Goal: Book appointment/travel/reservation

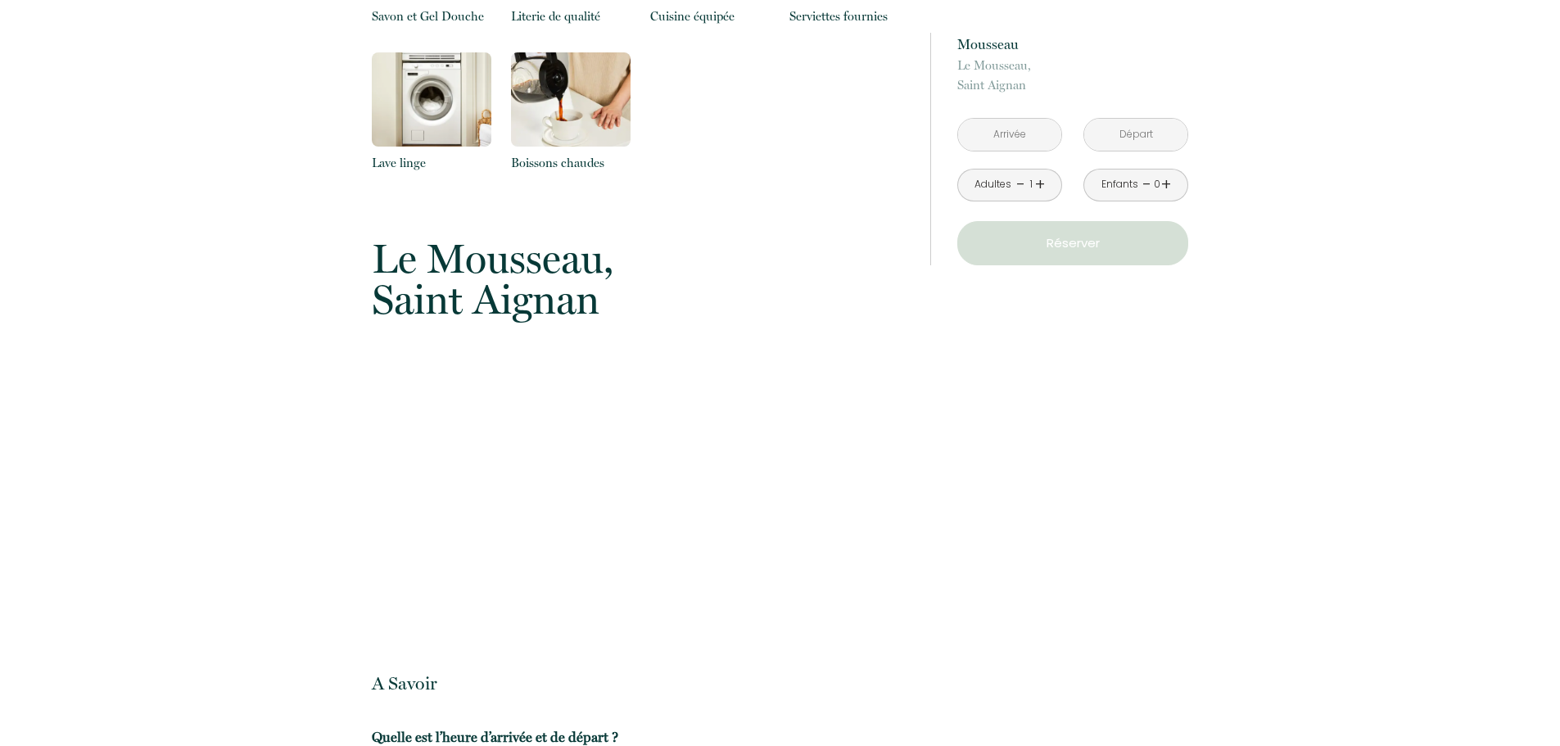
scroll to position [1796, 0]
click at [1030, 140] on input "text" at bounding box center [1009, 135] width 103 height 32
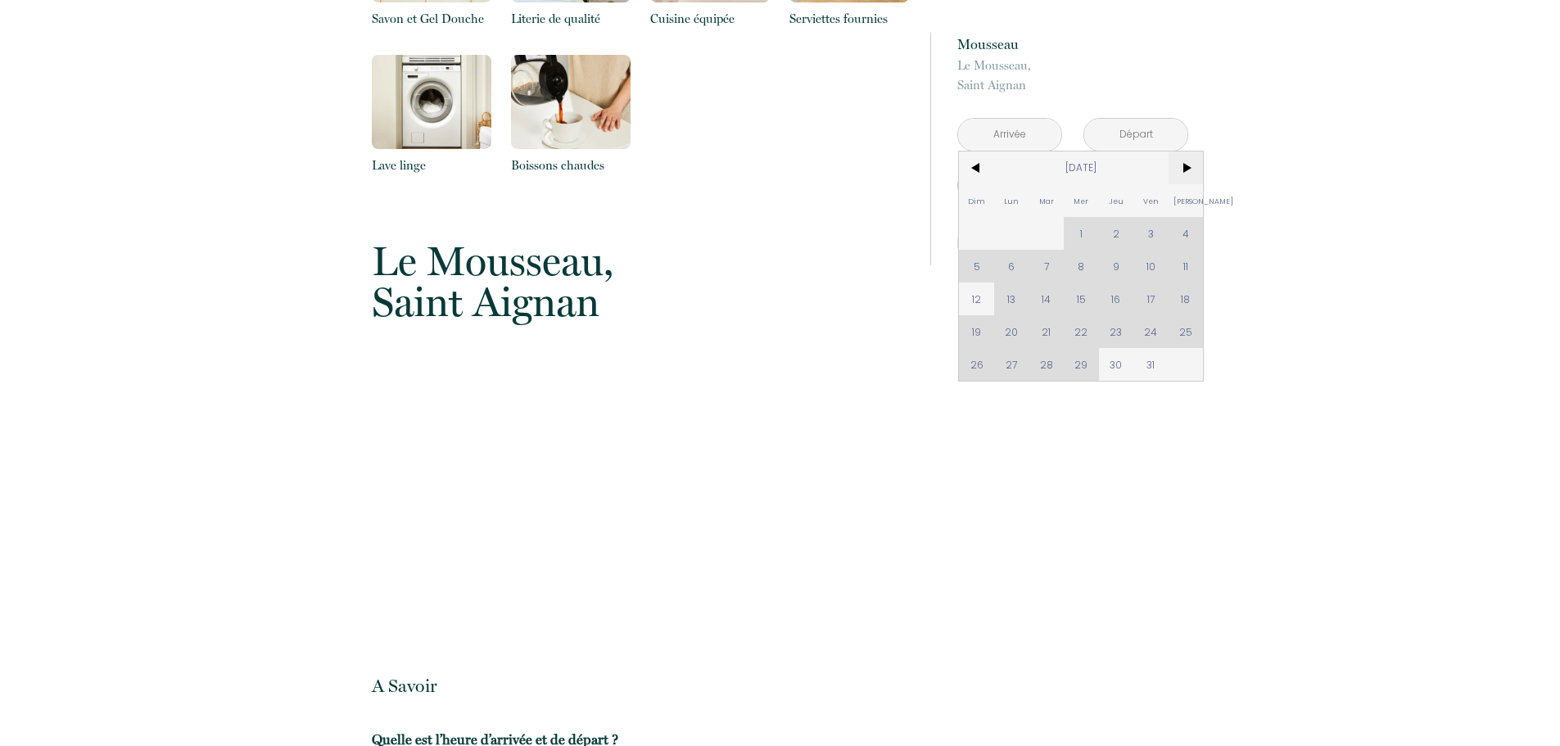
click at [1189, 167] on span ">" at bounding box center [1186, 168] width 35 height 33
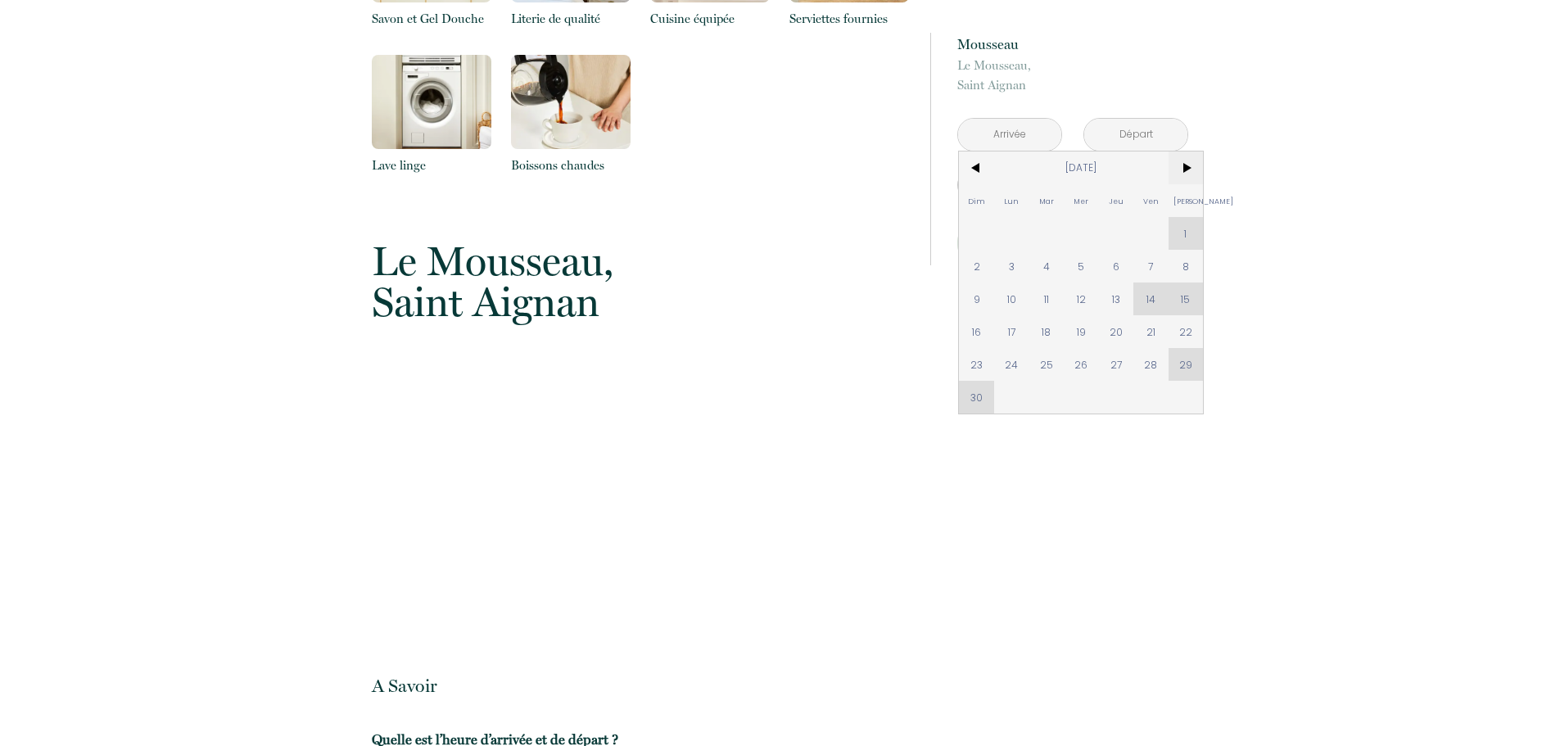
click at [1190, 168] on span ">" at bounding box center [1186, 168] width 35 height 33
click at [979, 165] on span "<" at bounding box center [976, 168] width 35 height 33
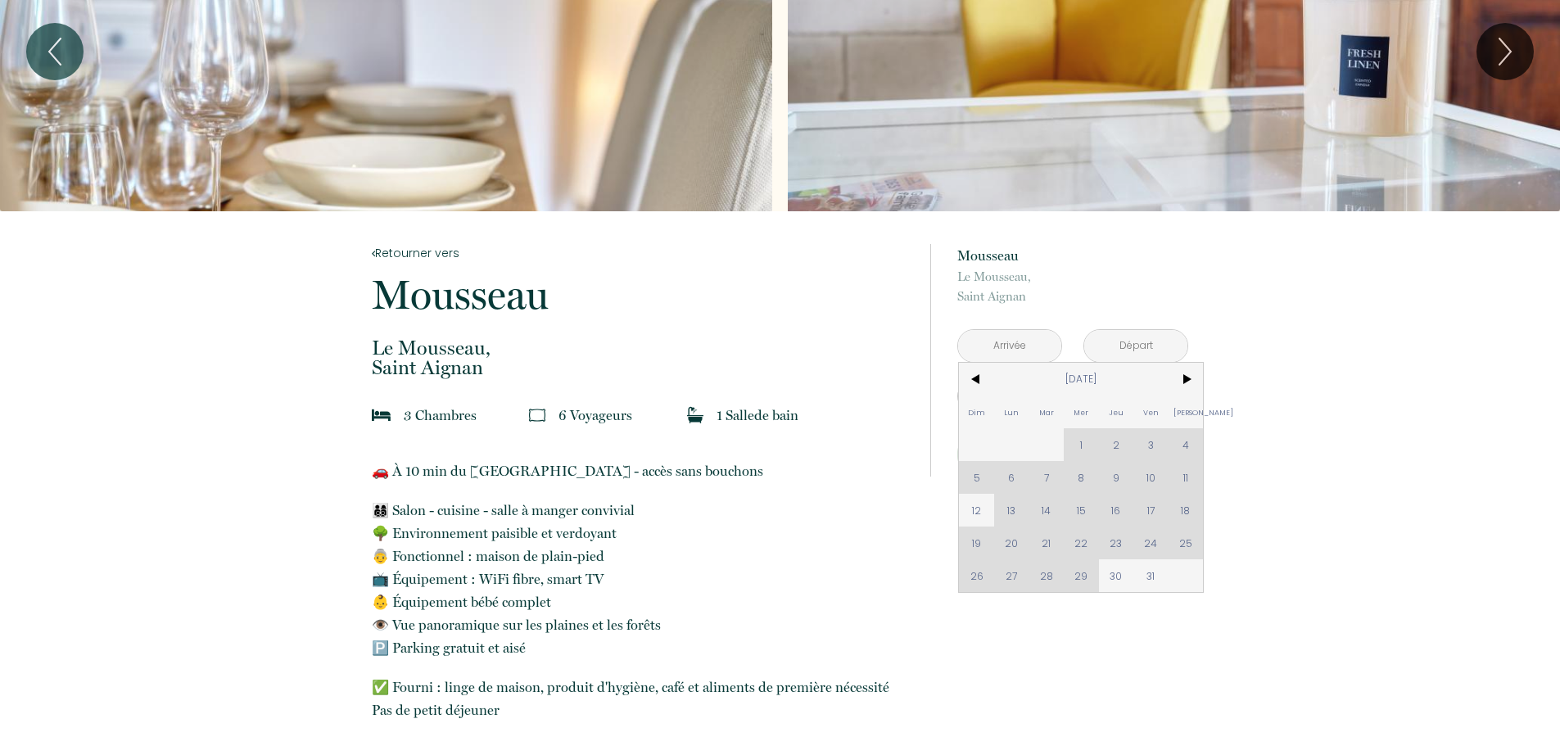
scroll to position [328, 0]
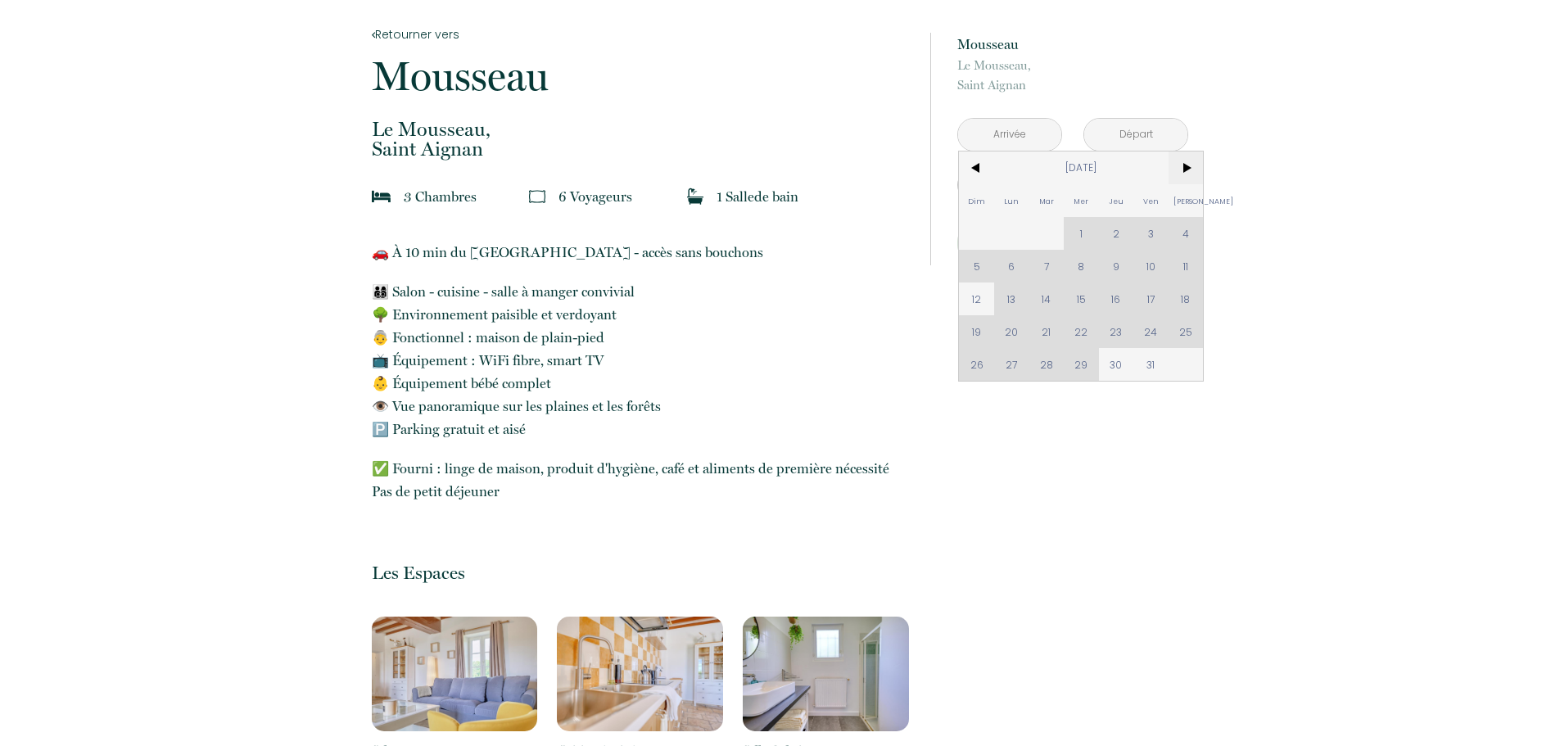
click at [1187, 163] on span ">" at bounding box center [1186, 168] width 35 height 33
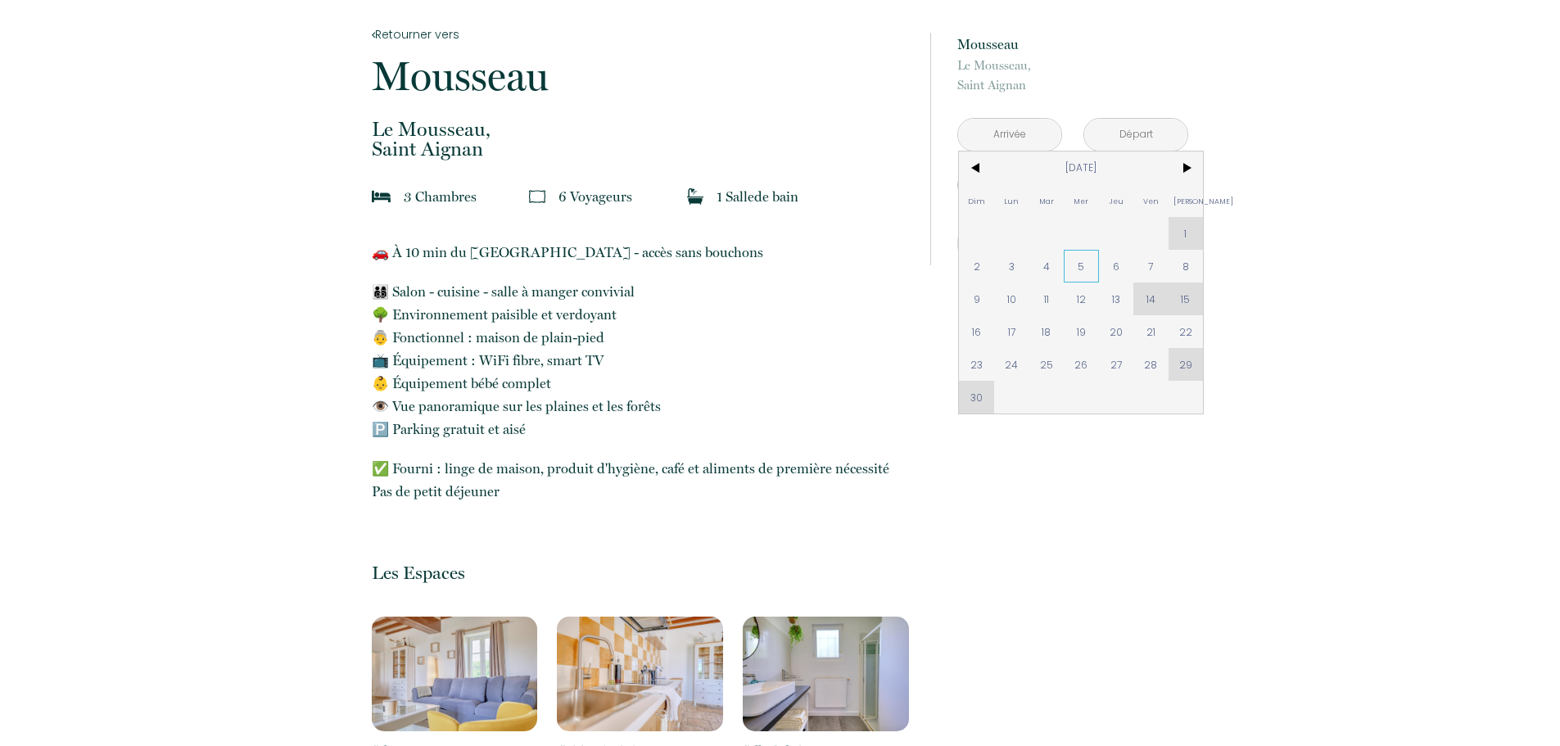
click at [1080, 264] on span "5" at bounding box center [1081, 266] width 35 height 33
type input "[DATE]"
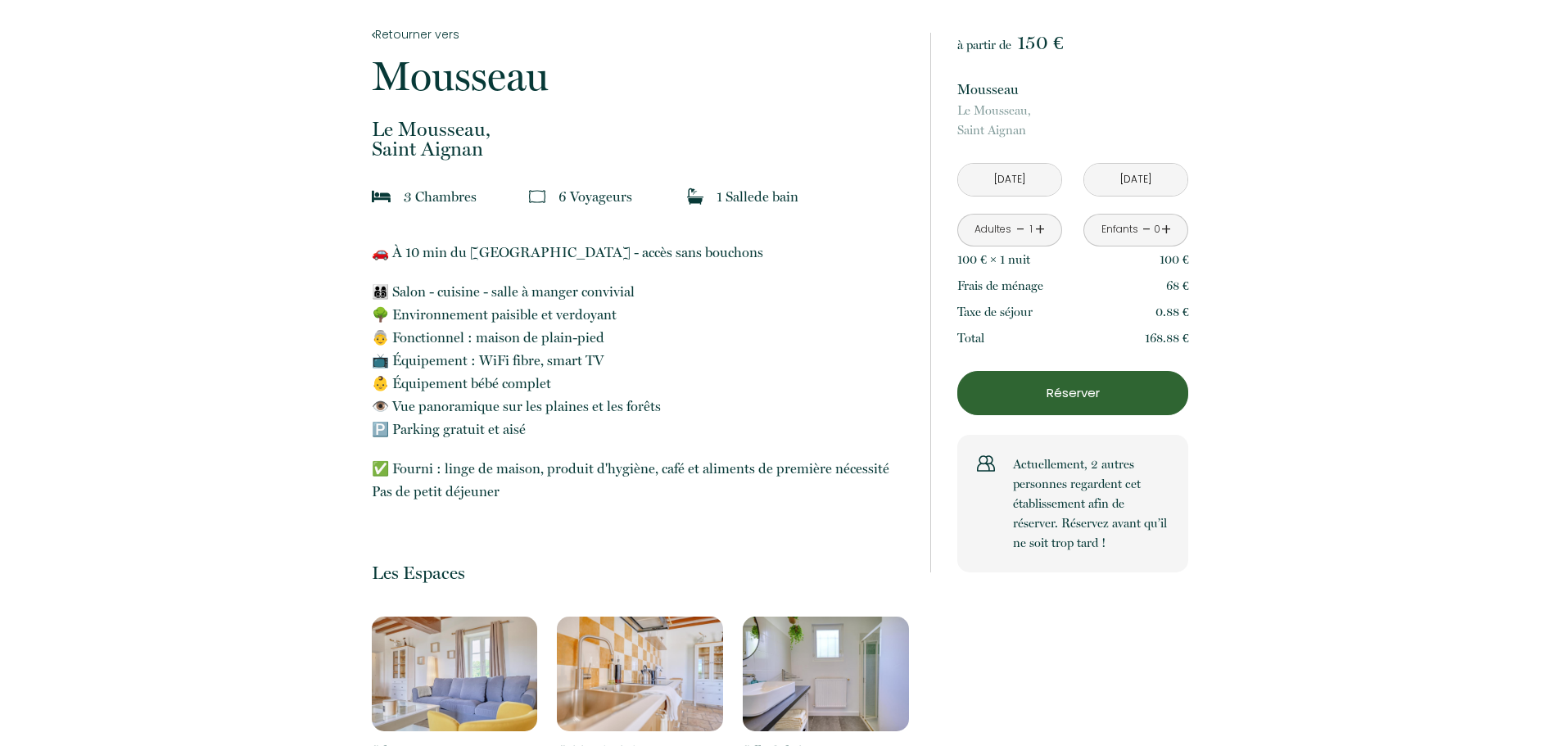
click at [1124, 185] on input "[DATE]" at bounding box center [1135, 180] width 103 height 32
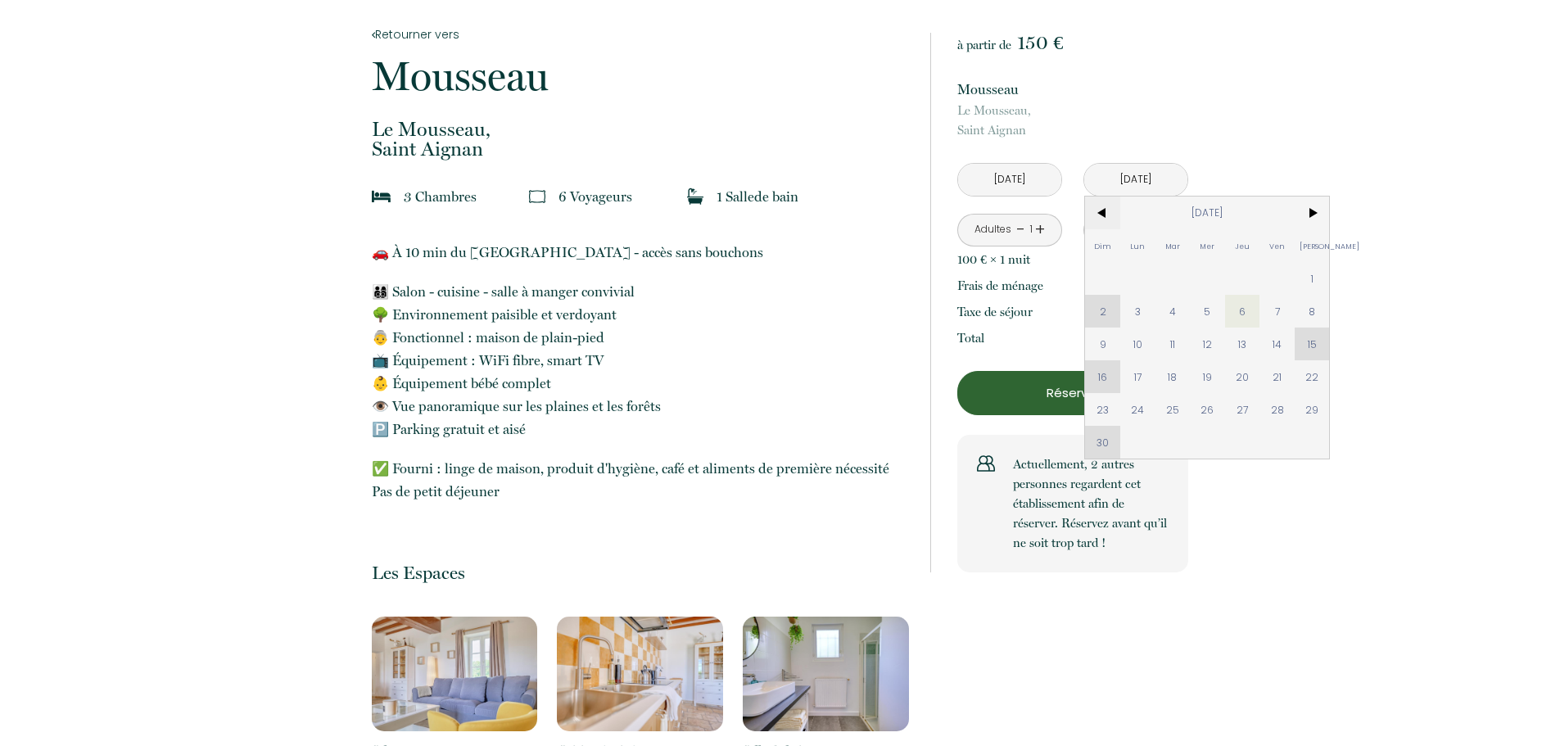
click at [1106, 210] on span "<" at bounding box center [1102, 213] width 35 height 33
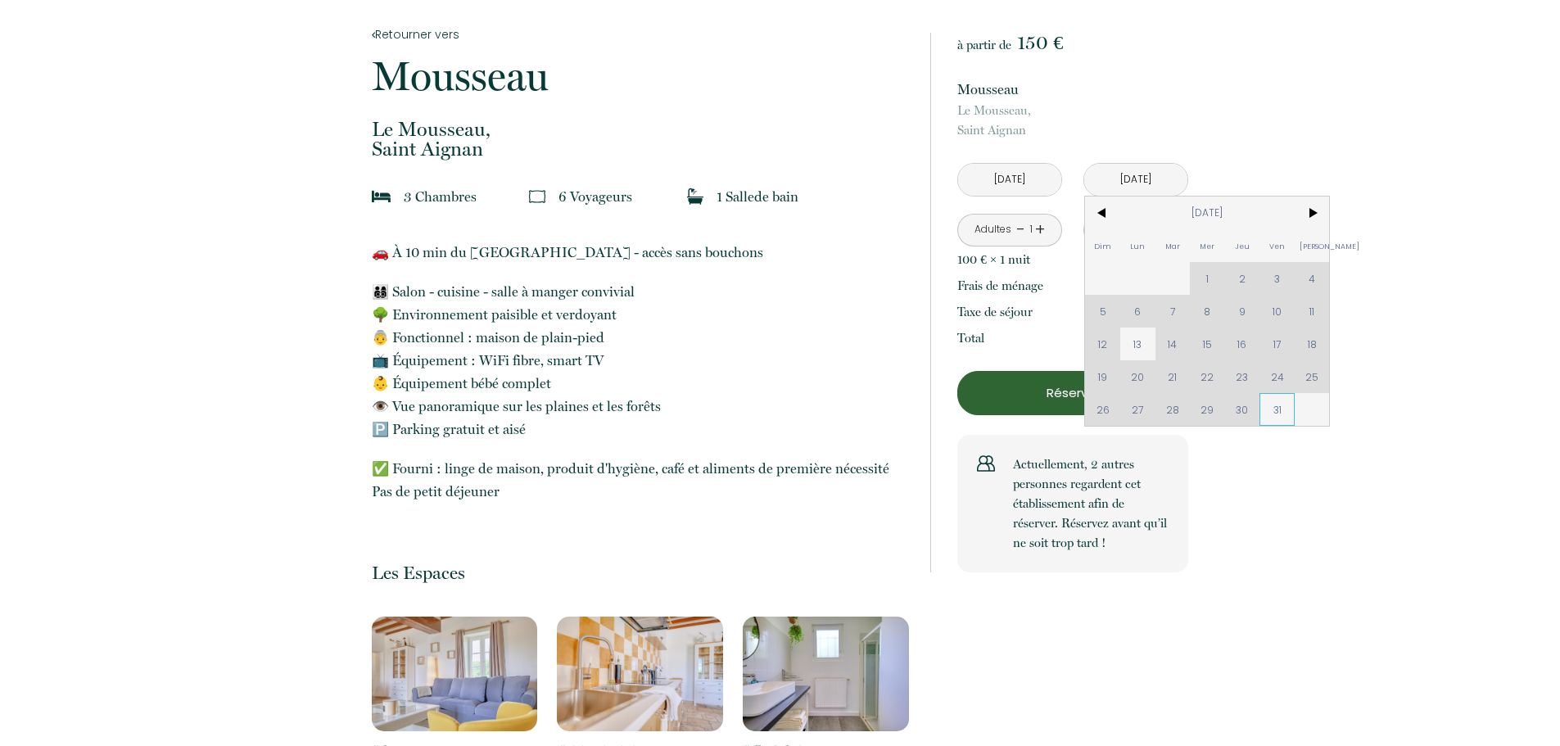
click at [1278, 409] on span "31" at bounding box center [1277, 409] width 35 height 33
type input "[DATE]"
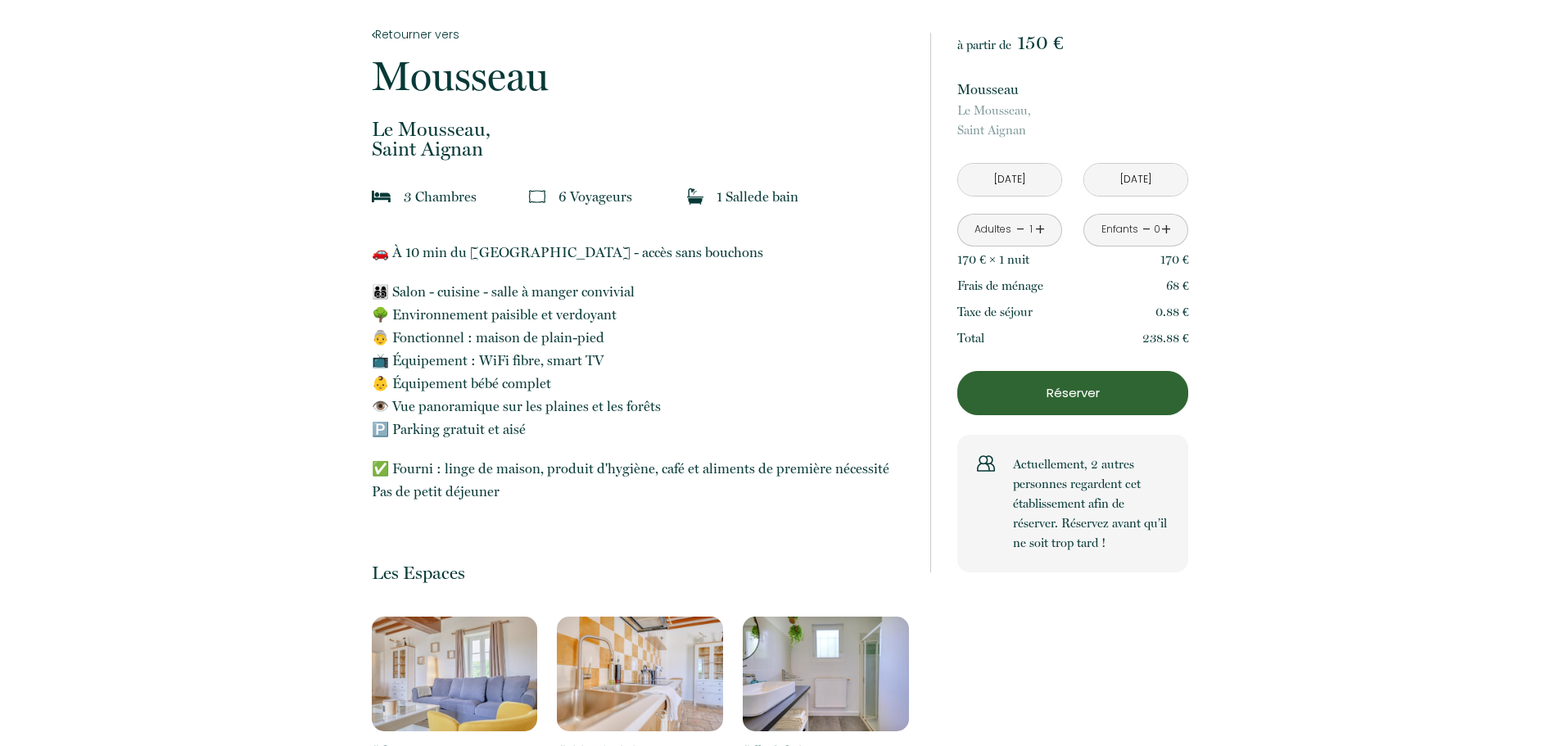
click at [1120, 181] on input "[DATE]" at bounding box center [1135, 180] width 103 height 32
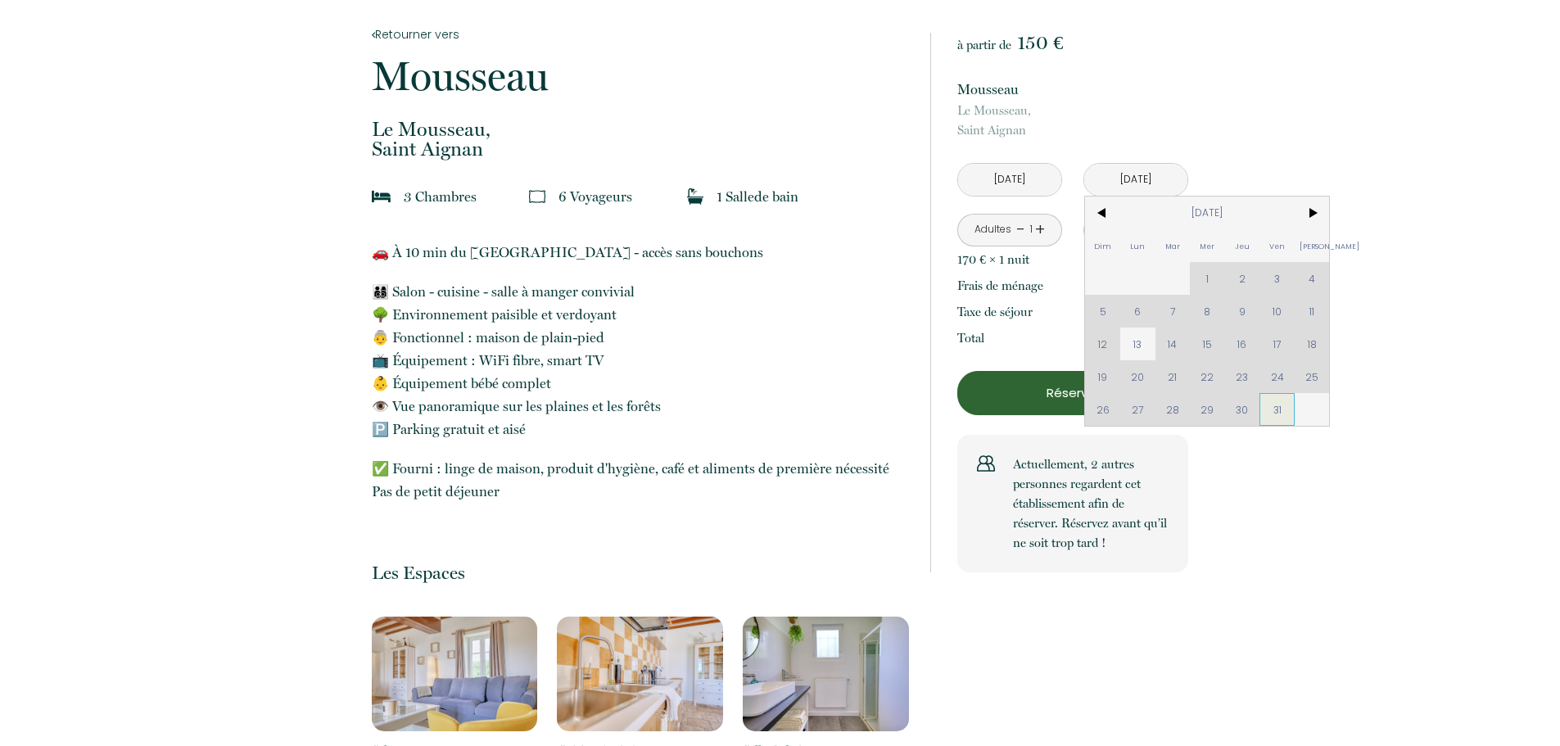
click at [1278, 408] on span "31" at bounding box center [1277, 409] width 35 height 33
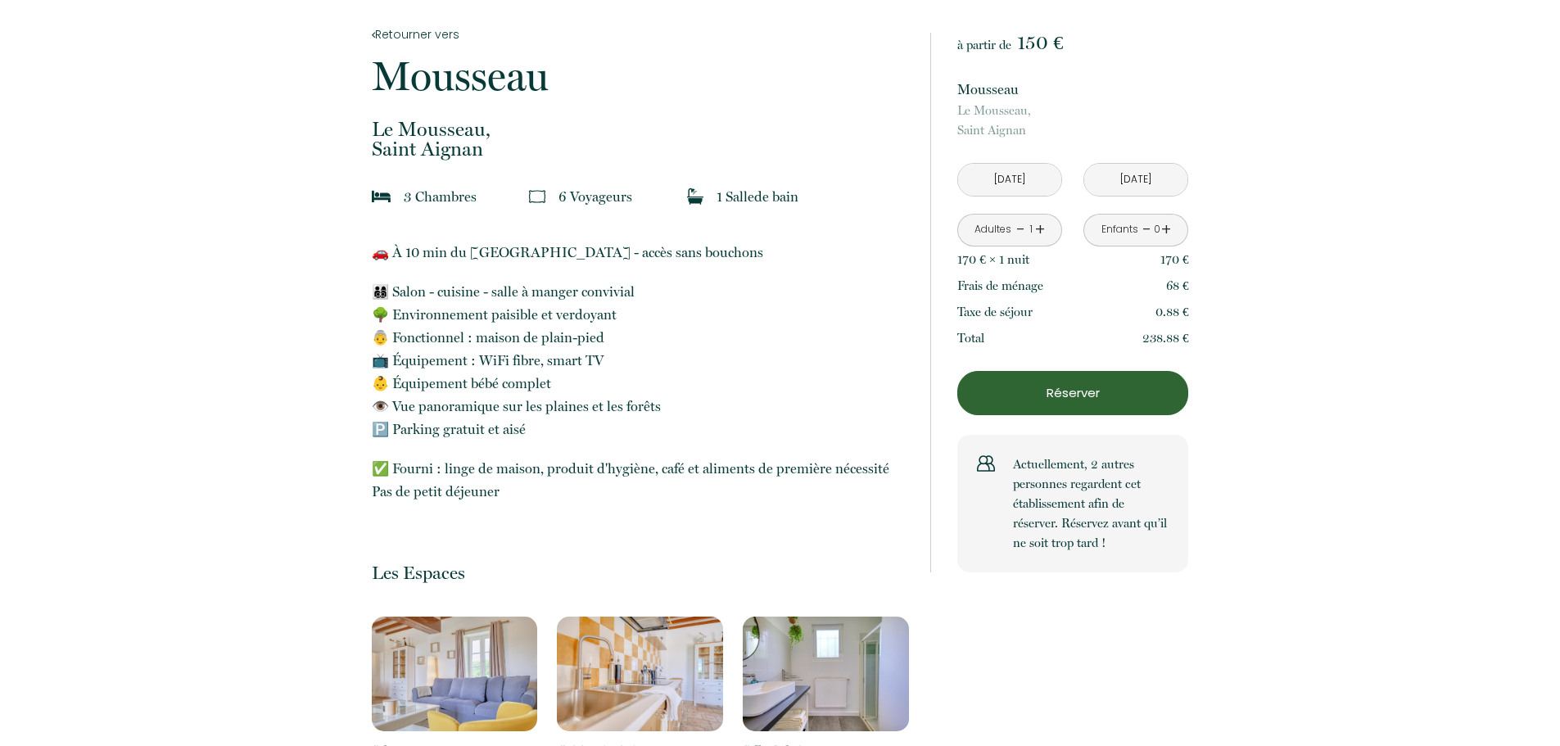
click at [1006, 174] on input "[DATE]" at bounding box center [1009, 180] width 103 height 32
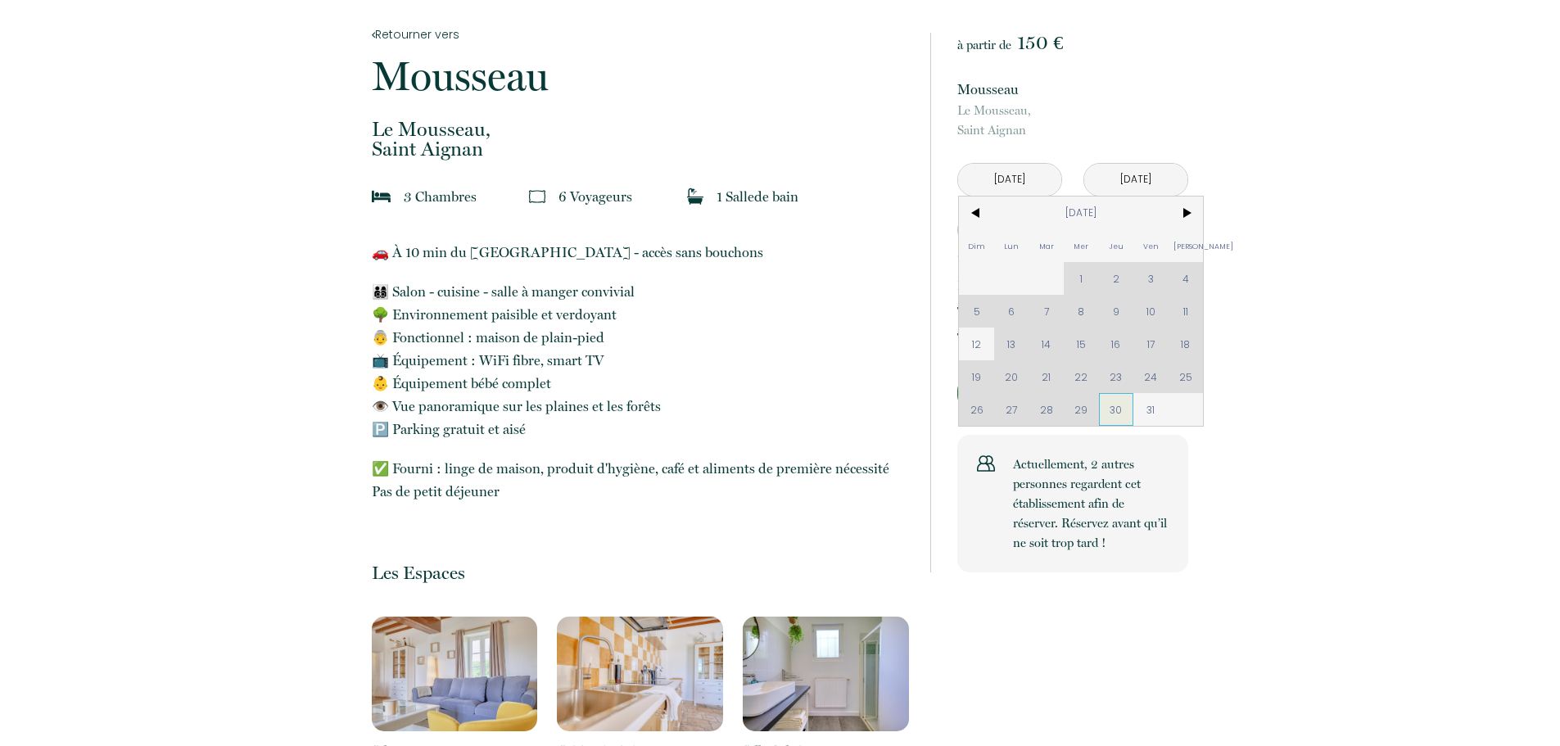
click at [1110, 410] on span "30" at bounding box center [1116, 409] width 35 height 33
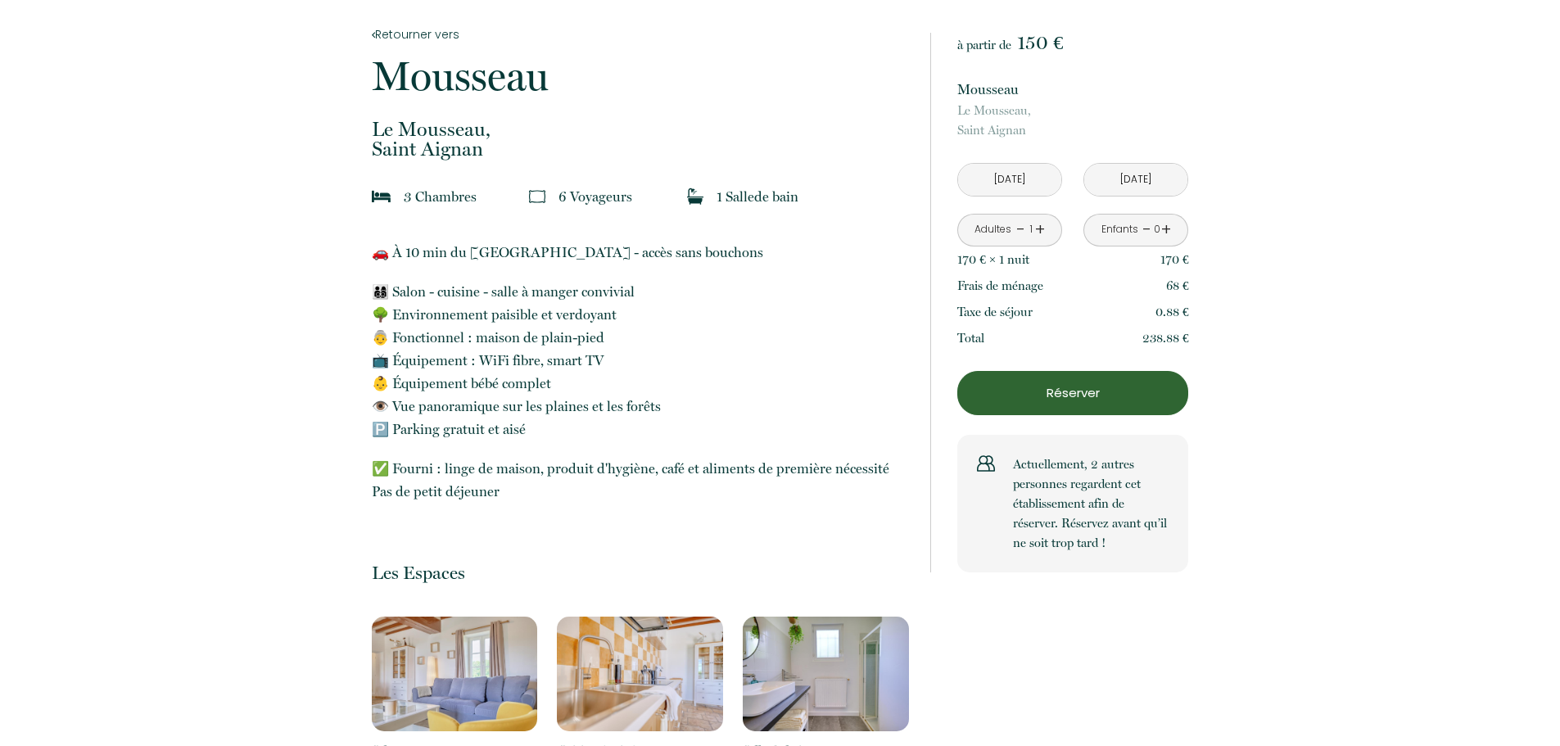
click at [1146, 178] on input "[DATE]" at bounding box center [1135, 180] width 103 height 32
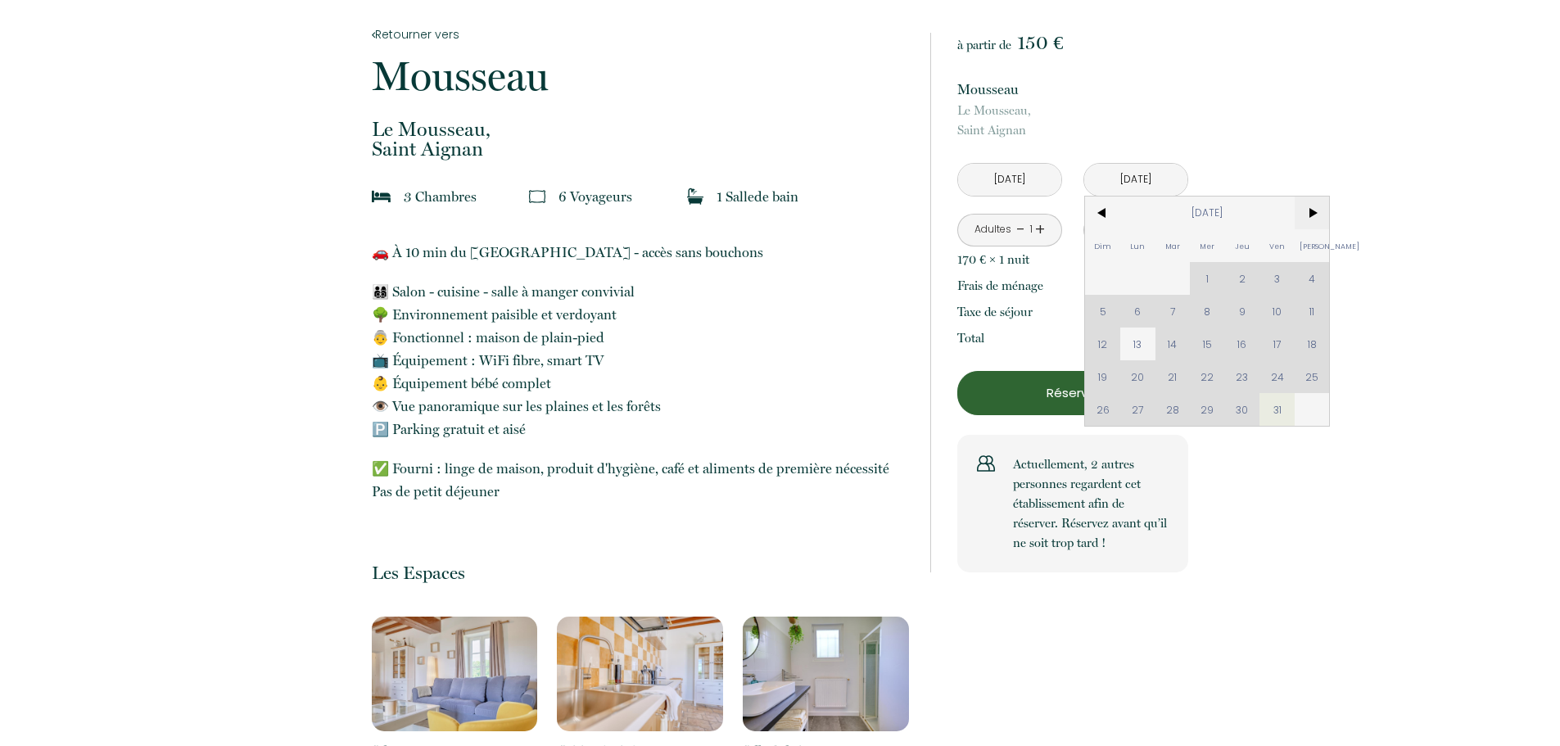
click at [1309, 210] on span ">" at bounding box center [1312, 213] width 35 height 33
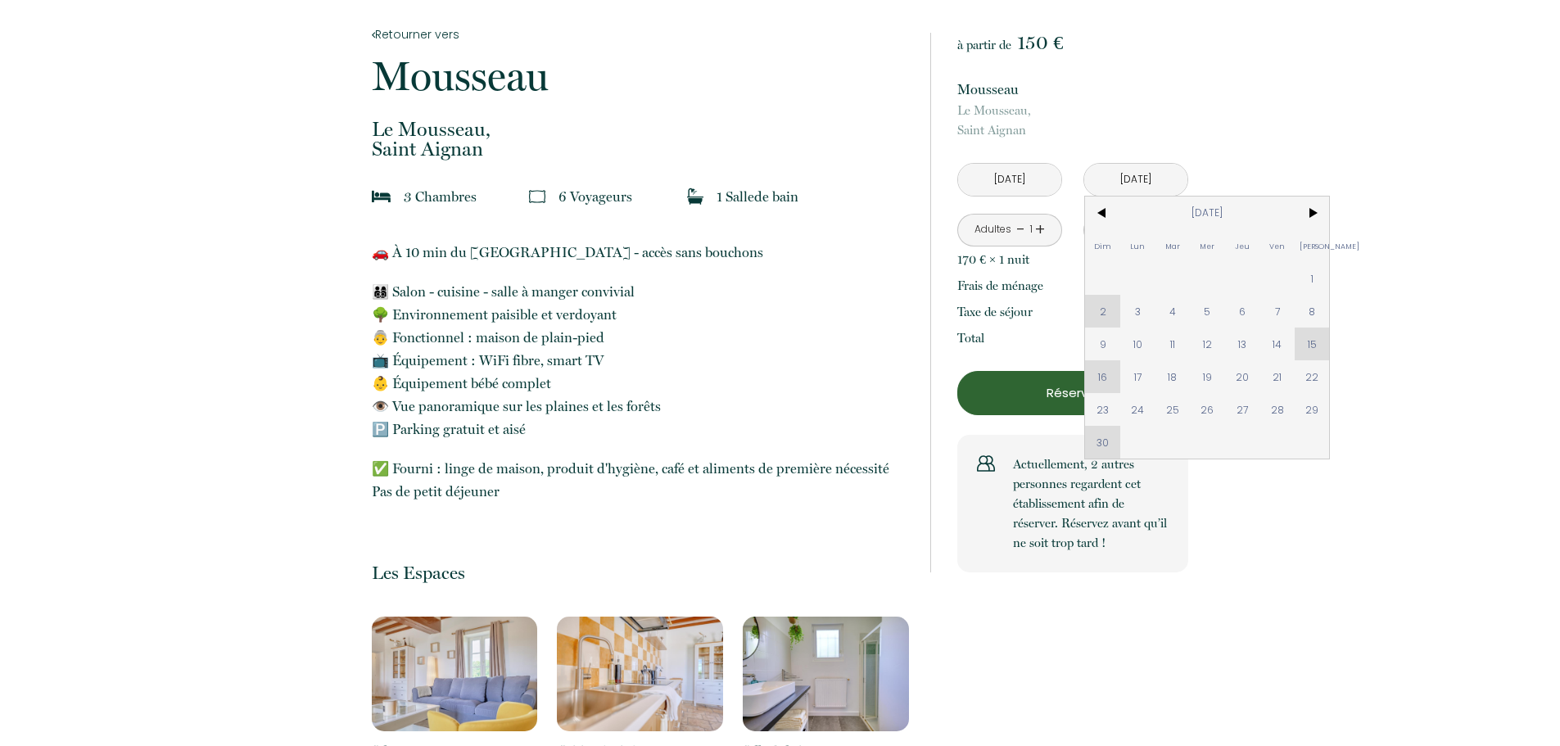
click at [1106, 314] on div "Dim Lun Mar Mer Jeu Ven Sam 1 2 3 4 5 6 7 8 9 10 11 12 13 14 15 16 17 18 19 20 …" at bounding box center [1207, 328] width 244 height 262
click at [1105, 313] on div "Dim Lun Mar Mer Jeu Ven Sam 1 2 3 4 5 6 7 8 9 10 11 12 13 14 15 16 17 18 19 20 …" at bounding box center [1207, 328] width 244 height 262
click at [1311, 282] on span "1" at bounding box center [1312, 278] width 35 height 33
type input "[DATE]"
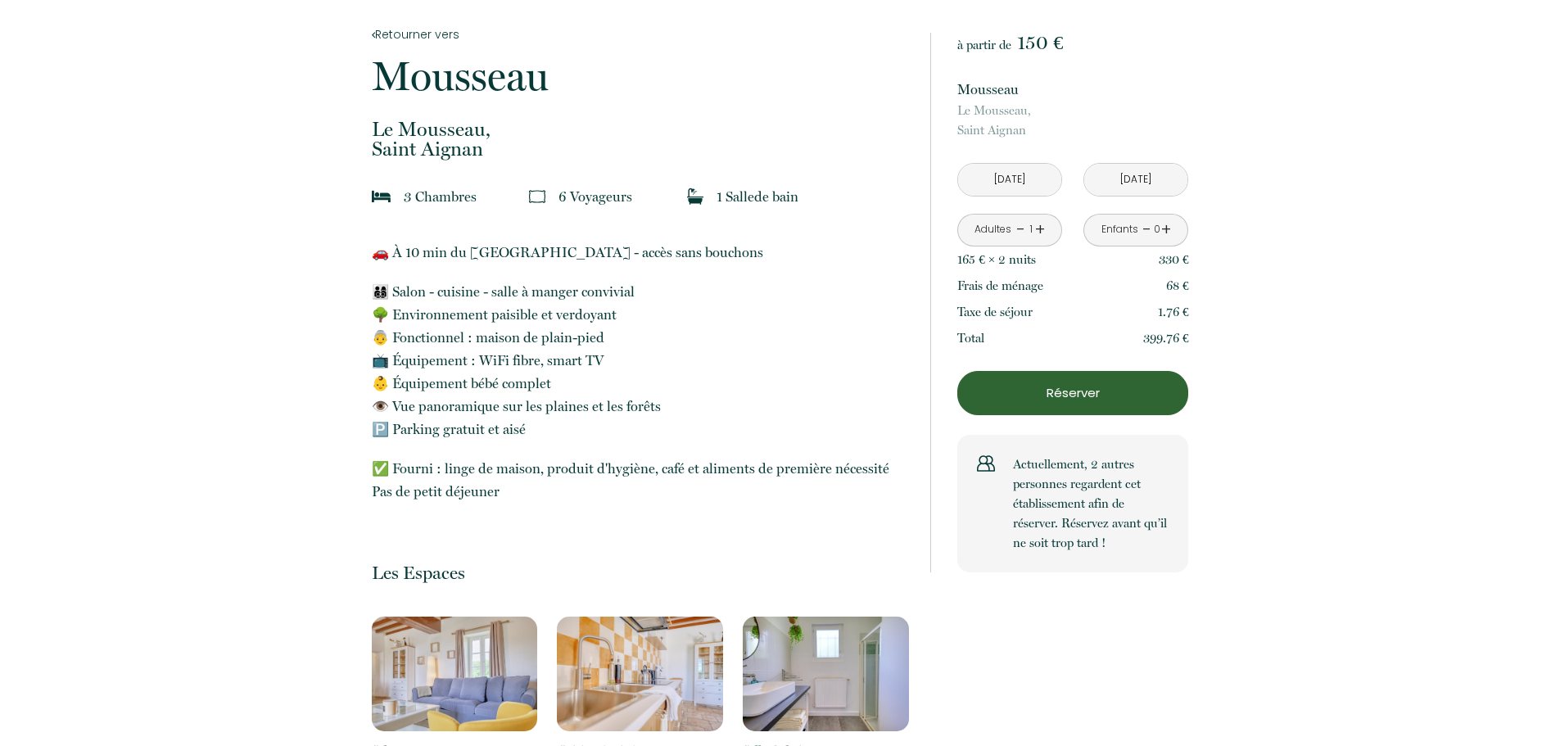
click at [1010, 174] on input "[DATE]" at bounding box center [1009, 180] width 103 height 32
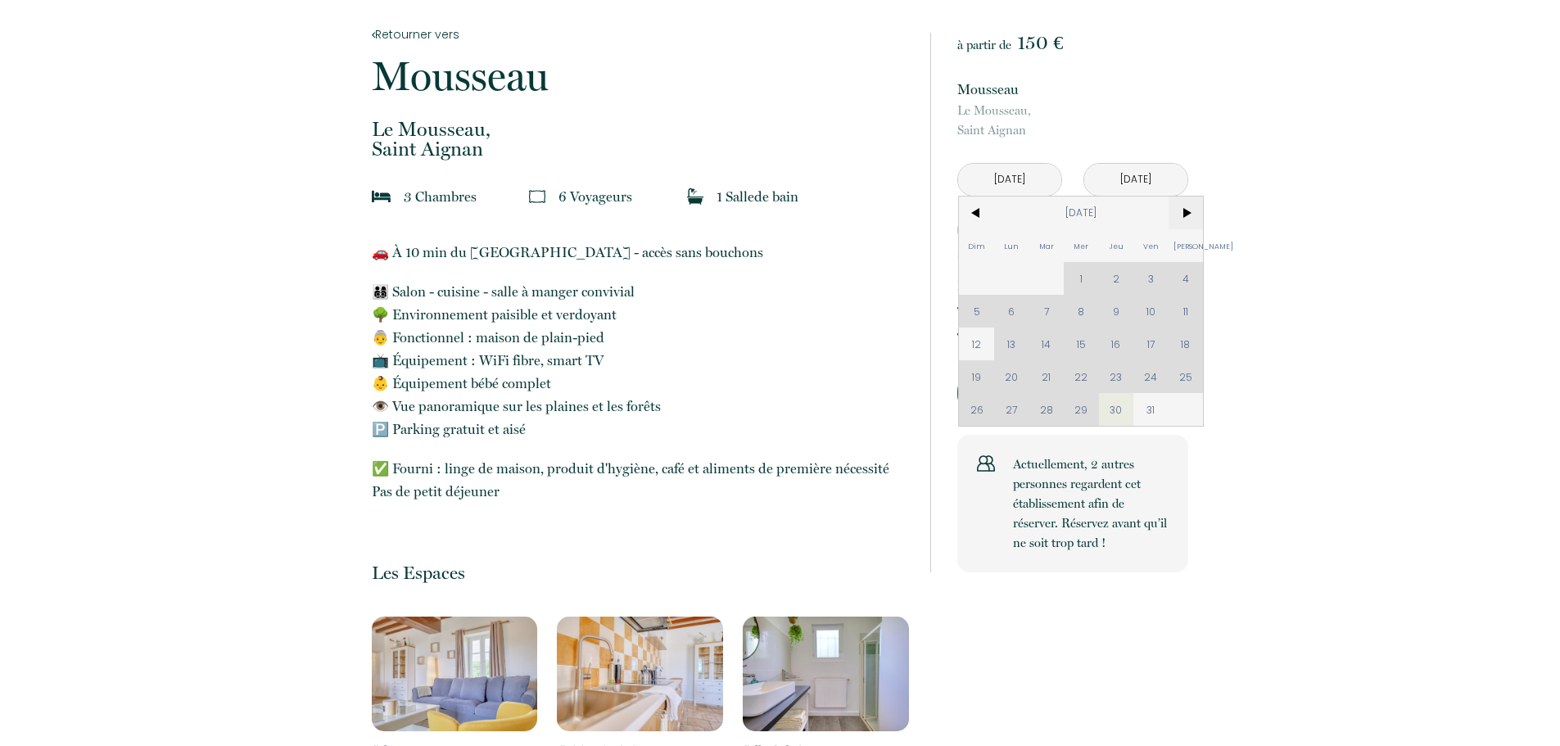
click at [1189, 215] on span ">" at bounding box center [1186, 213] width 35 height 33
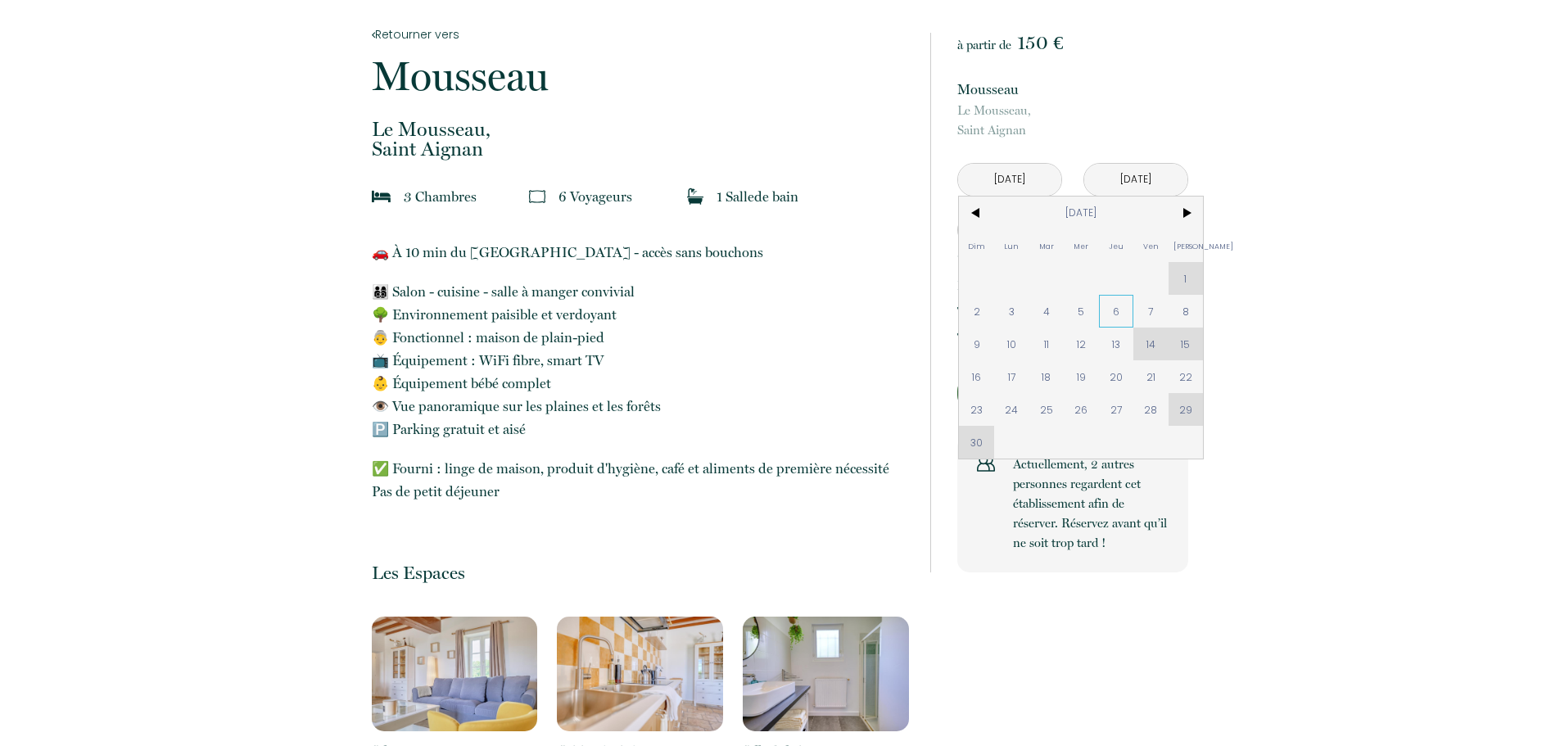
click at [1114, 310] on span "6" at bounding box center [1116, 311] width 35 height 33
type input "[DATE]"
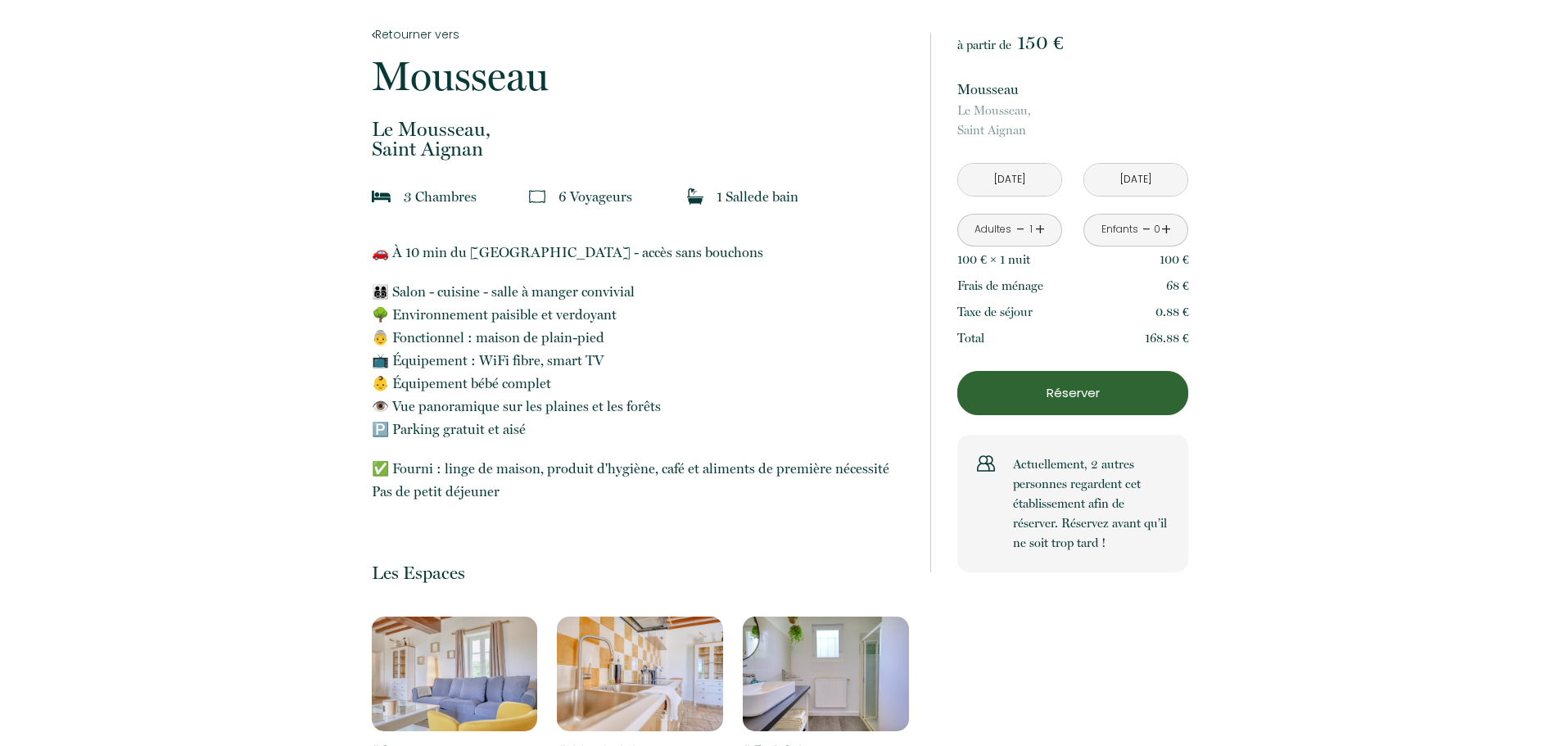
click at [1120, 183] on input "[DATE]" at bounding box center [1135, 180] width 103 height 32
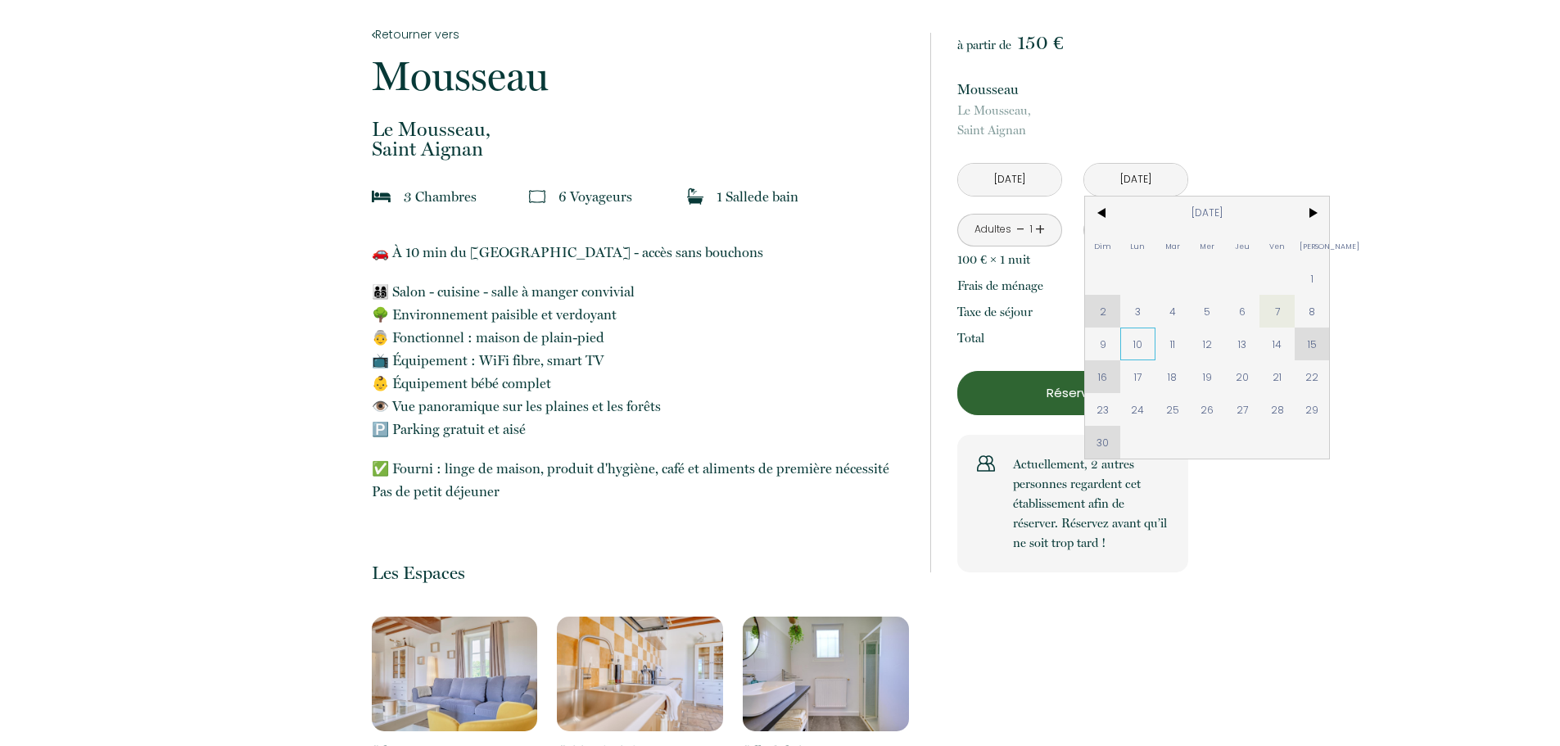
click at [1142, 345] on span "10" at bounding box center [1137, 344] width 35 height 33
type input "[DATE]"
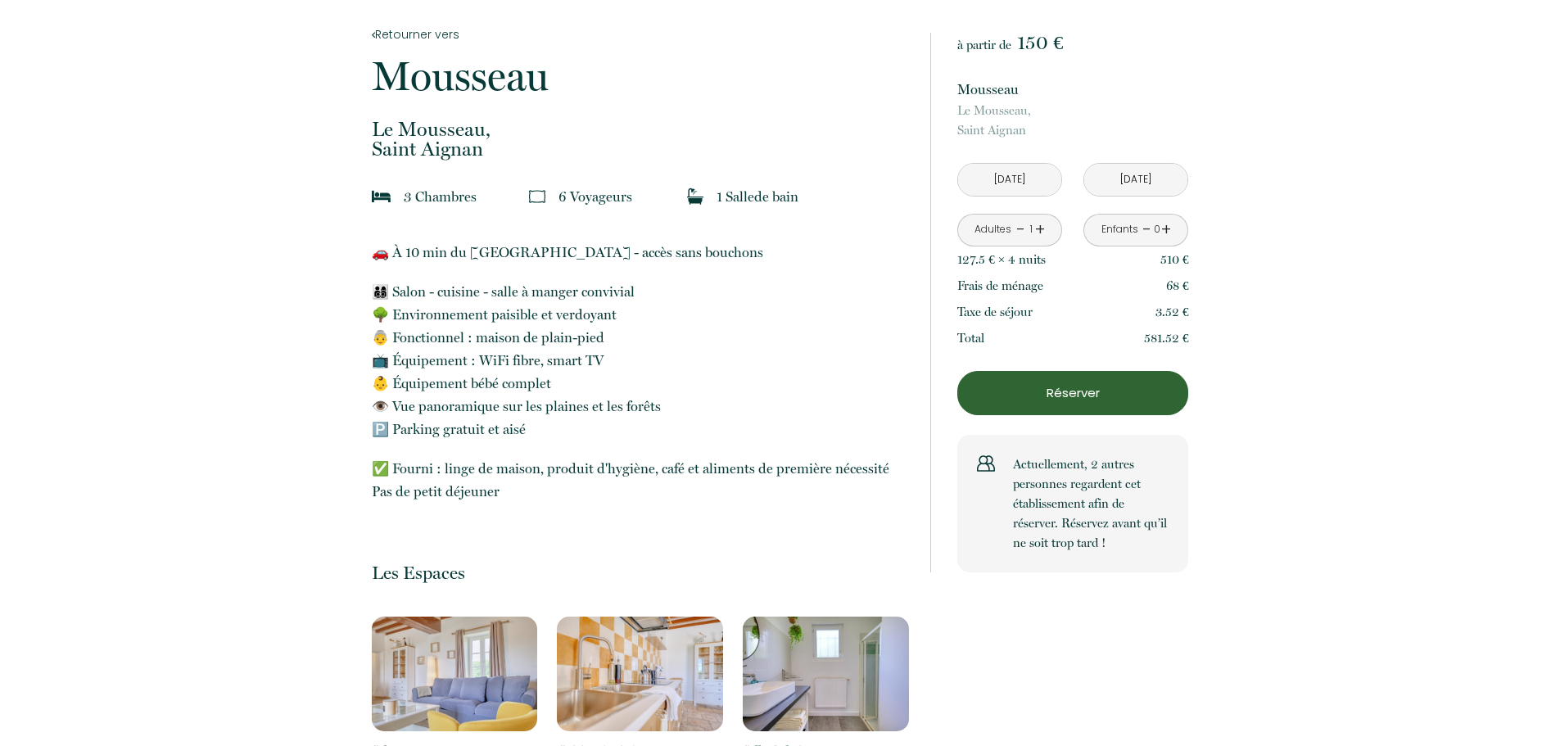
click at [1042, 228] on link "+" at bounding box center [1040, 229] width 10 height 25
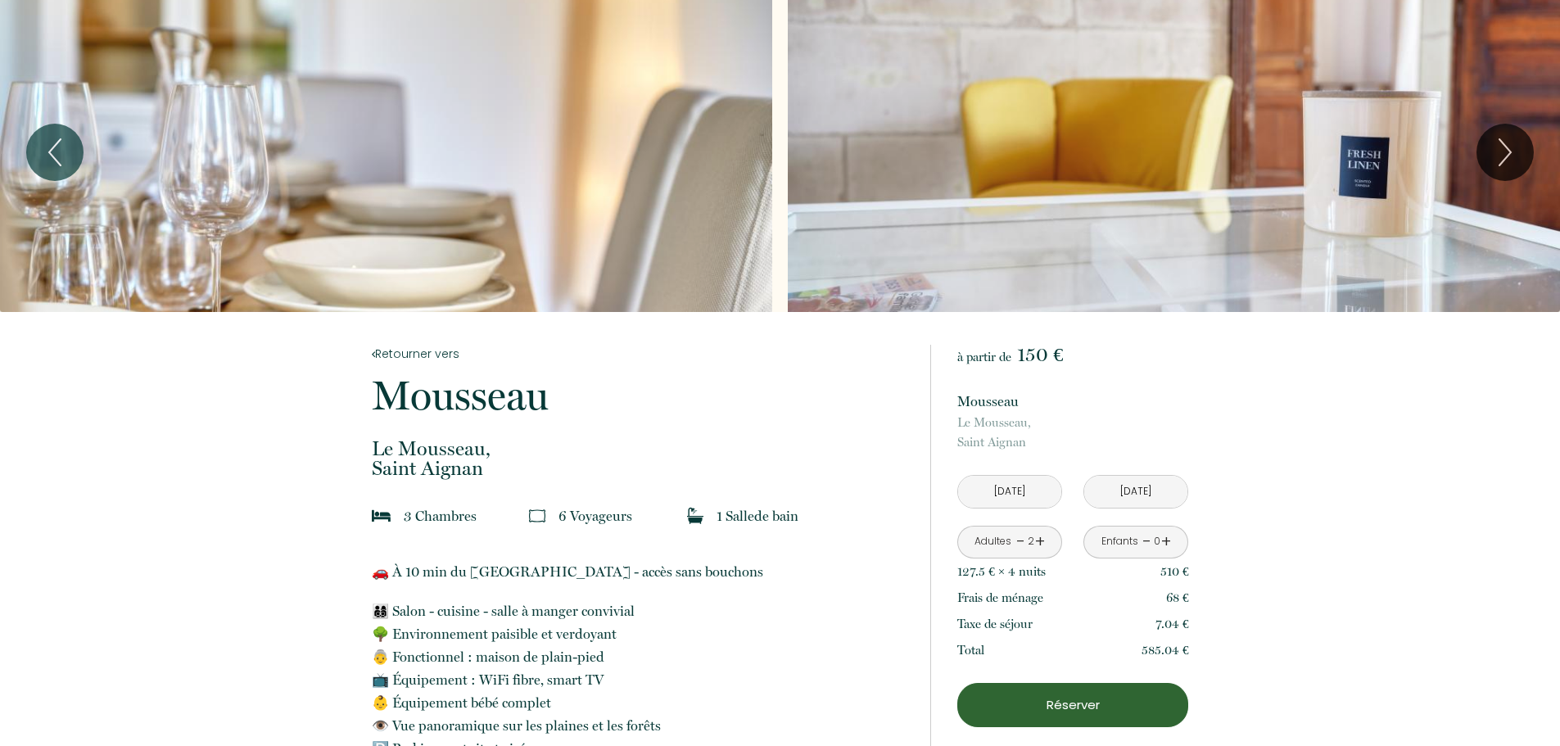
scroll to position [0, 0]
